Goal: Find specific page/section: Find specific page/section

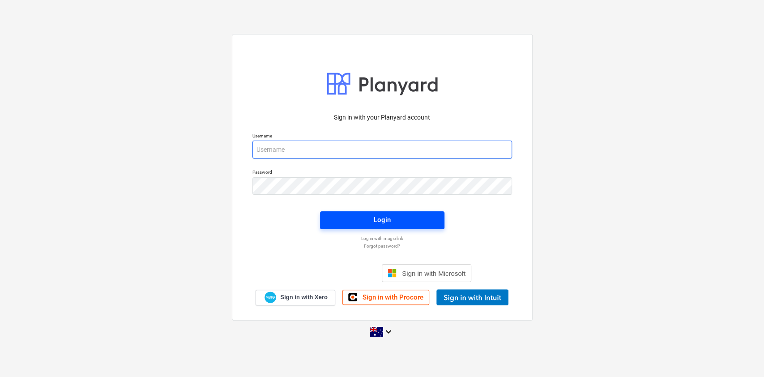
type input "[EMAIL_ADDRESS][DOMAIN_NAME]"
click at [380, 224] on div "Login" at bounding box center [382, 220] width 17 height 12
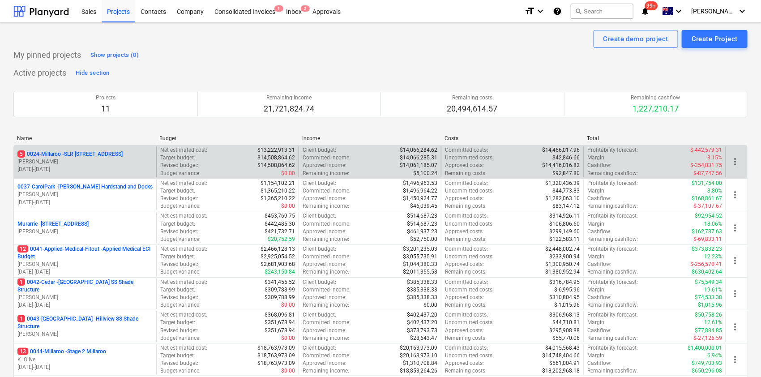
click at [112, 149] on div "5 0024-Millaroo - SLR [GEOGRAPHIC_DATA] [PERSON_NAME] [DATE] - [DATE]" at bounding box center [85, 161] width 142 height 31
click at [106, 153] on p "5 0024-Millaroo - SLR [STREET_ADDRESS]" at bounding box center [69, 154] width 105 height 8
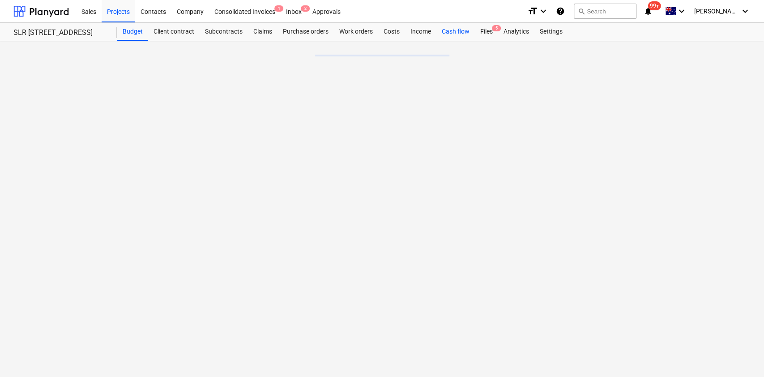
click at [451, 34] on div "Cash flow" at bounding box center [456, 32] width 39 height 18
click at [494, 36] on div "Files 5" at bounding box center [486, 32] width 23 height 18
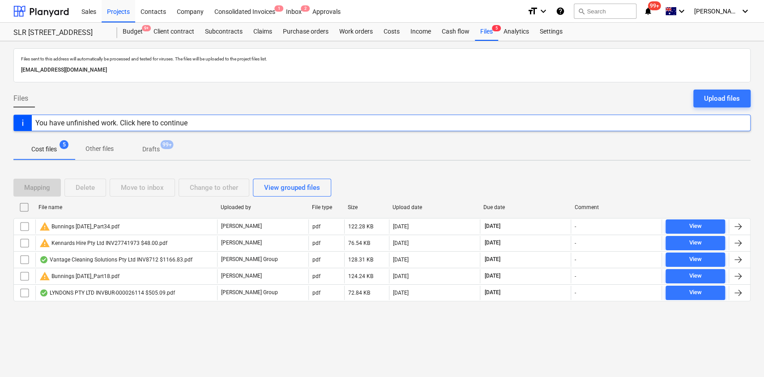
click at [495, 210] on div "Due date" at bounding box center [526, 207] width 84 height 6
checkbox input "false"
